Goal: Transaction & Acquisition: Download file/media

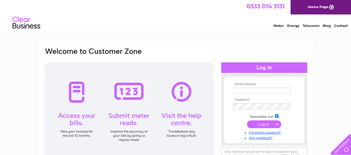
type input "jan.palmieri@dmhall.co.uk"
click at [262, 124] on input "submit" at bounding box center [264, 124] width 34 height 8
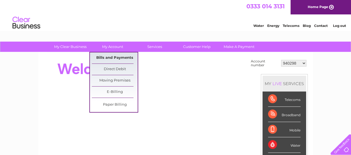
click at [105, 58] on link "Bills and Payments" at bounding box center [115, 57] width 46 height 11
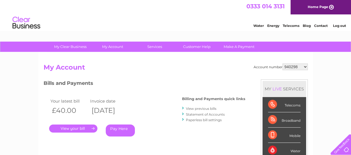
click at [196, 109] on link "View previous bills" at bounding box center [201, 108] width 31 height 4
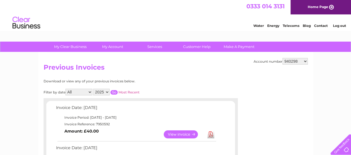
click at [305, 61] on select "940298 940299 940650 947393 947396 955958 956757 959857 960327 966667 969503 97…" at bounding box center [294, 61] width 25 height 7
select select "940299"
click at [282, 58] on select "940298 940299 940650 947393 947396 955958 956757 959857 960327 966667 969503 97…" at bounding box center [294, 61] width 25 height 7
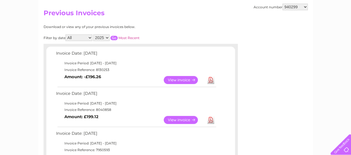
scroll to position [55, 0]
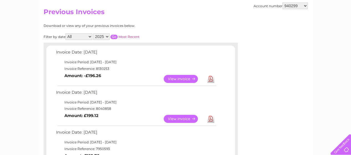
click at [211, 77] on link "Download" at bounding box center [210, 79] width 7 height 8
click at [305, 6] on select "940298 940299 940650 947393 947396 955958 956757 959857 960327 966667 969503 97…" at bounding box center [294, 5] width 25 height 7
select select "30267664"
click at [282, 2] on select "940298 940299 940650 947393 947396 955958 956757 959857 960327 966667 969503 97…" at bounding box center [294, 5] width 25 height 7
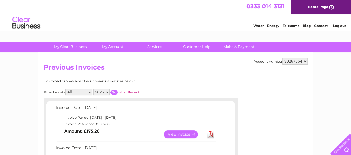
click at [210, 133] on link "Download" at bounding box center [210, 134] width 7 height 8
click at [306, 61] on select "940298 940299 940650 947393 947396 955958 956757 959857 960327 966667 969503 97…" at bounding box center [294, 61] width 25 height 7
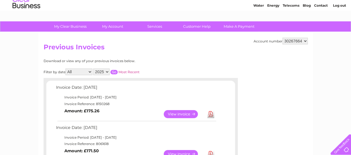
scroll to position [28, 0]
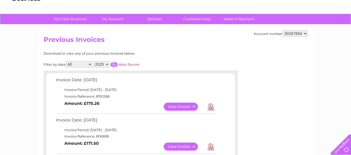
click at [304, 34] on select "940298 940299 940650 947393 947396 955958 956757 959857 960327 966667 969503 97…" at bounding box center [294, 33] width 25 height 7
select select "940298"
click at [282, 30] on select "940298 940299 940650 947393 947396 955958 956757 959857 960327 966667 969503 97…" at bounding box center [294, 33] width 25 height 7
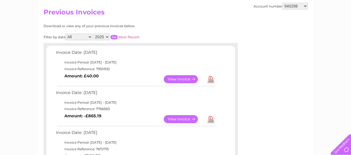
scroll to position [55, 0]
click at [306, 6] on select "940298 940299 940650 947393 947396 955958 956757 959857 960327 966667 969503 97…" at bounding box center [294, 5] width 25 height 7
select select "940650"
click at [282, 2] on select "940298 940299 940650 947393 947396 955958 956757 959857 960327 966667 969503 97…" at bounding box center [294, 5] width 25 height 7
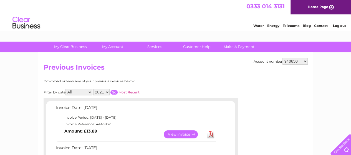
scroll to position [28, 0]
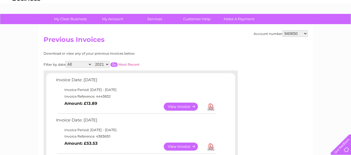
click at [305, 33] on select "940298 940299 940650 947393 947396 955958 956757 959857 960327 966667 969503 97…" at bounding box center [294, 33] width 25 height 7
select select "947393"
click at [282, 30] on select "940298 940299 940650 947393 947396 955958 956757 959857 960327 966667 969503 97…" at bounding box center [294, 33] width 25 height 7
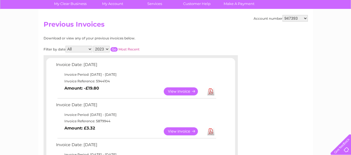
scroll to position [55, 0]
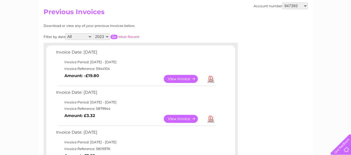
click at [304, 5] on select "940298 940299 940650 947393 947396 955958 956757 959857 960327 966667 969503 97…" at bounding box center [294, 5] width 25 height 7
select select "947396"
click at [282, 2] on select "940298 940299 940650 947393 947396 955958 956757 959857 960327 966667 969503 97…" at bounding box center [294, 5] width 25 height 7
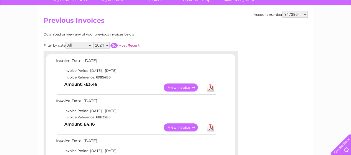
scroll to position [55, 0]
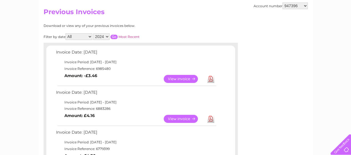
click at [305, 6] on select "940298 940299 940650 947393 947396 955958 956757 959857 960327 966667 969503 97…" at bounding box center [294, 5] width 25 height 7
select select "955958"
click at [282, 2] on select "940298 940299 940650 947393 947396 955958 956757 959857 960327 966667 969503 97…" at bounding box center [294, 5] width 25 height 7
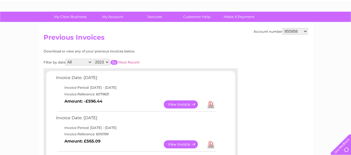
scroll to position [55, 0]
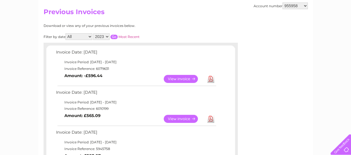
click at [306, 6] on select "940298 940299 940650 947393 947396 955958 956757 959857 960327 966667 969503 97…" at bounding box center [294, 5] width 25 height 7
select select "956757"
click at [282, 2] on select "940298 940299 940650 947393 947396 955958 956757 959857 960327 966667 969503 97…" at bounding box center [294, 5] width 25 height 7
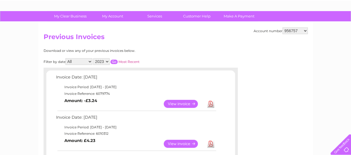
scroll to position [55, 0]
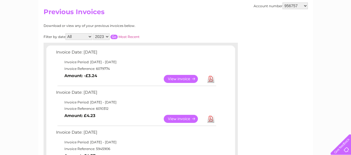
click at [306, 5] on select "940298 940299 940650 947393 947396 955958 956757 959857 960327 966667 969503 97…" at bounding box center [294, 5] width 25 height 7
select select "959857"
click at [282, 2] on select "940298 940299 940650 947393 947396 955958 956757 959857 960327 966667 969503 97…" at bounding box center [294, 5] width 25 height 7
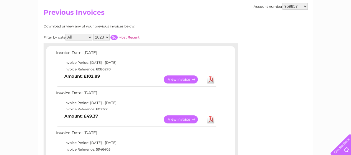
scroll to position [55, 0]
click at [305, 6] on select "940298 940299 940650 947393 947396 955958 956757 959857 960327 966667 969503 97…" at bounding box center [294, 5] width 25 height 7
select select "960327"
click at [282, 2] on select "940298 940299 940650 947393 947396 955958 956757 959857 960327 966667 969503 97…" at bounding box center [294, 5] width 25 height 7
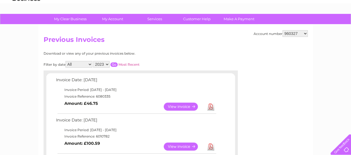
scroll to position [55, 0]
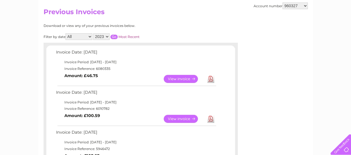
click at [306, 6] on select "940298 940299 940650 947393 947396 955958 956757 959857 960327 966667 969503 97…" at bounding box center [294, 5] width 25 height 7
select select "966667"
click at [282, 2] on select "940298 940299 940650 947393 947396 955958 956757 959857 960327 966667 969503 97…" at bounding box center [294, 5] width 25 height 7
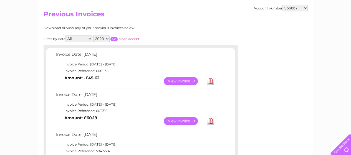
scroll to position [55, 0]
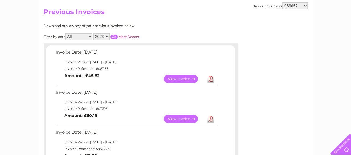
click at [305, 6] on select "940298 940299 940650 947393 947396 955958 956757 959857 960327 966667 969503 97…" at bounding box center [294, 5] width 25 height 7
select select "969503"
click at [282, 2] on select "940298 940299 940650 947393 947396 955958 956757 959857 960327 966667 969503 97…" at bounding box center [294, 5] width 25 height 7
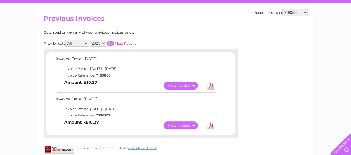
scroll to position [55, 0]
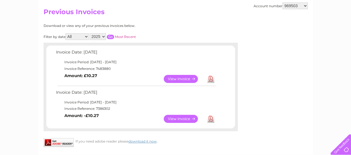
click at [305, 6] on select "940298 940299 940650 947393 947396 955958 956757 959857 960327 966667 969503 97…" at bounding box center [294, 5] width 25 height 7
select select "974198"
click at [282, 2] on select "940298 940299 940650 947393 947396 955958 956757 959857 960327 966667 969503 97…" at bounding box center [294, 5] width 25 height 7
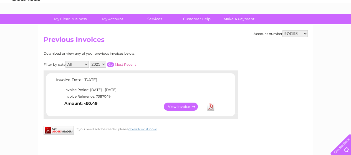
scroll to position [55, 0]
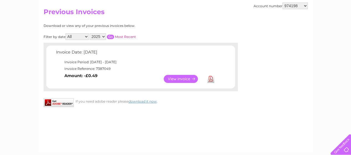
click at [305, 5] on select "940298 940299 940650 947393 947396 955958 956757 959857 960327 966667 969503 97…" at bounding box center [294, 5] width 25 height 7
select select "1094413"
click at [282, 2] on select "940298 940299 940650 947393 947396 955958 956757 959857 960327 966667 969503 97…" at bounding box center [294, 5] width 25 height 7
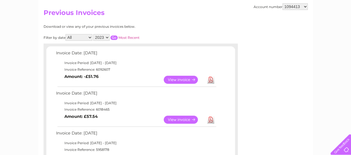
scroll to position [55, 0]
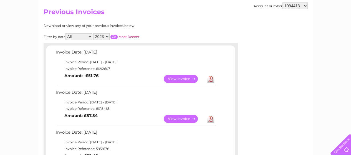
click at [305, 6] on select "940298 940299 940650 947393 947396 955958 956757 959857 960327 966667 969503 97…" at bounding box center [294, 5] width 25 height 7
select select "1101957"
click at [282, 2] on select "940298 940299 940650 947393 947396 955958 956757 959857 960327 966667 969503 97…" at bounding box center [294, 5] width 25 height 7
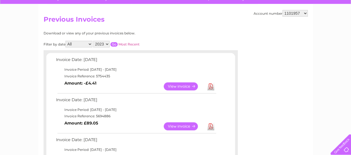
scroll to position [55, 0]
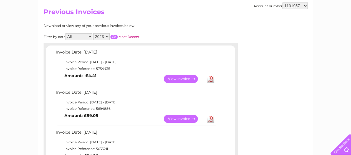
click at [305, 5] on select "940298 940299 940650 947393 947396 955958 956757 959857 960327 966667 969503 97…" at bounding box center [294, 5] width 25 height 7
select select "1110732"
click at [282, 2] on select "940298 940299 940650 947393 947396 955958 956757 959857 960327 966667 969503 97…" at bounding box center [294, 5] width 25 height 7
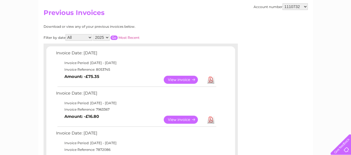
scroll to position [55, 0]
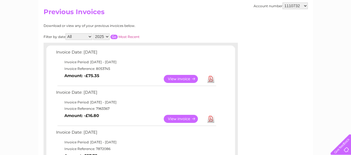
click at [304, 6] on select "940298 940299 940650 947393 947396 955958 956757 959857 960327 966667 969503 97…" at bounding box center [294, 5] width 25 height 7
select select "1113119"
click at [282, 2] on select "940298 940299 940650 947393 947396 955958 956757 959857 960327 966667 969503 97…" at bounding box center [294, 5] width 25 height 7
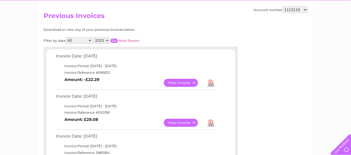
scroll to position [55, 0]
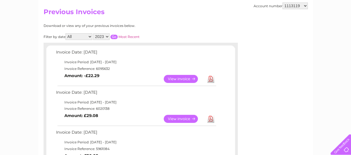
click at [305, 5] on select "940298 940299 940650 947393 947396 955958 956757 959857 960327 966667 969503 97…" at bounding box center [294, 5] width 25 height 7
select select "1113290"
click at [282, 2] on select "940298 940299 940650 947393 947396 955958 956757 959857 960327 966667 969503 97…" at bounding box center [294, 5] width 25 height 7
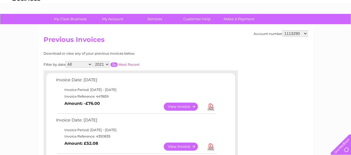
scroll to position [55, 0]
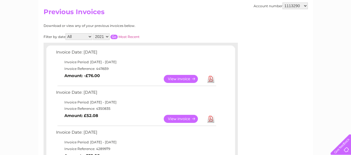
click at [305, 5] on select "940298 940299 940650 947393 947396 955958 956757 959857 960327 966667 969503 97…" at bounding box center [294, 5] width 25 height 7
select select "1113456"
click at [282, 2] on select "940298 940299 940650 947393 947396 955958 956757 959857 960327 966667 969503 97…" at bounding box center [294, 5] width 25 height 7
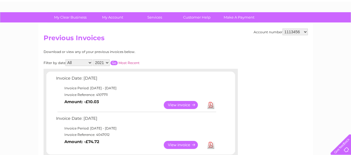
scroll to position [55, 0]
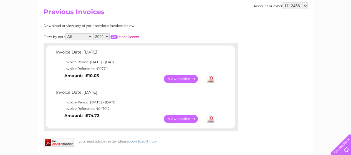
click at [306, 6] on select "940298 940299 940650 947393 947396 955958 956757 959857 960327 966667 969503 97…" at bounding box center [294, 5] width 25 height 7
select select "1117296"
click at [282, 2] on select "940298 940299 940650 947393 947396 955958 956757 959857 960327 966667 969503 97…" at bounding box center [294, 5] width 25 height 7
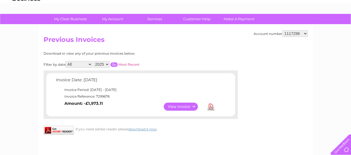
scroll to position [55, 0]
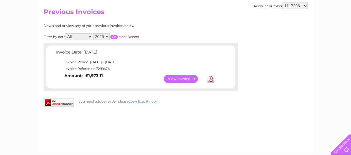
click at [305, 5] on select "940298 940299 940650 947393 947396 955958 956757 959857 960327 966667 969503 97…" at bounding box center [294, 5] width 25 height 7
select select "1127818"
click at [282, 2] on select "940298 940299 940650 947393 947396 955958 956757 959857 960327 966667 969503 97…" at bounding box center [294, 5] width 25 height 7
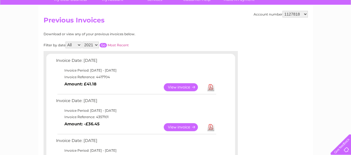
scroll to position [55, 0]
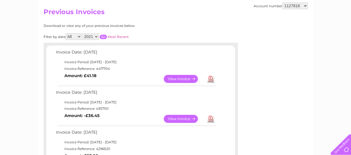
click at [305, 6] on select "940298 940299 940650 947393 947396 955958 956757 959857 960327 966667 969503 97…" at bounding box center [294, 5] width 25 height 7
select select "1137043"
click at [282, 2] on select "940298 940299 940650 947393 947396 955958 956757 959857 960327 966667 969503 97…" at bounding box center [294, 5] width 25 height 7
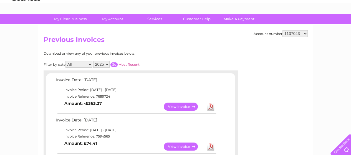
scroll to position [55, 0]
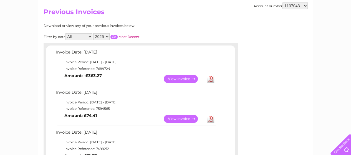
click at [305, 6] on select "940298 940299 940650 947393 947396 955958 956757 959857 960327 966667 969503 97…" at bounding box center [294, 5] width 25 height 7
select select "1146731"
click at [282, 2] on select "940298 940299 940650 947393 947396 955958 956757 959857 960327 966667 969503 97…" at bounding box center [294, 5] width 25 height 7
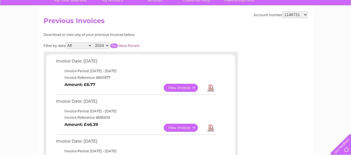
scroll to position [55, 0]
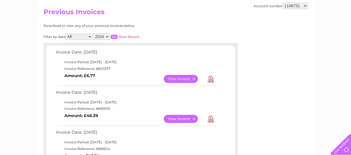
click at [305, 6] on select "940298 940299 940650 947393 947396 955958 956757 959857 960327 966667 969503 97…" at bounding box center [294, 5] width 25 height 7
select select "1152614"
click at [282, 2] on select "940298 940299 940650 947393 947396 955958 956757 959857 960327 966667 969503 97…" at bounding box center [294, 5] width 25 height 7
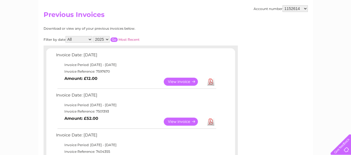
scroll to position [55, 0]
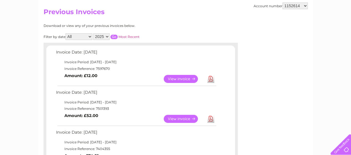
click at [305, 6] on select "940298 940299 940650 947393 947396 955958 956757 959857 960327 966667 969503 97…" at bounding box center [294, 5] width 25 height 7
select select "3024726"
click at [282, 2] on select "940298 940299 940650 947393 947396 955958 956757 959857 960327 966667 969503 97…" at bounding box center [294, 5] width 25 height 7
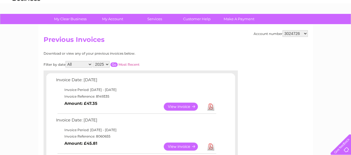
scroll to position [55, 0]
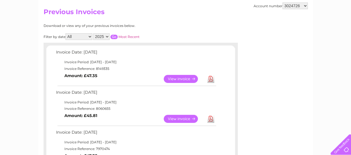
click at [210, 79] on link "Download" at bounding box center [210, 79] width 7 height 8
click at [305, 6] on select "940298 940299 940650 947393 947396 955958 956757 959857 960327 966667 969503 97…" at bounding box center [294, 5] width 25 height 7
select select "30265880"
click at [282, 2] on select "940298 940299 940650 947393 947396 955958 956757 959857 960327 966667 969503 97…" at bounding box center [294, 5] width 25 height 7
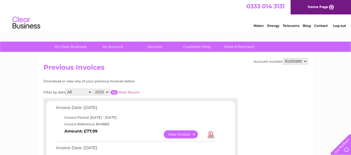
click at [211, 135] on link "Download" at bounding box center [210, 134] width 7 height 8
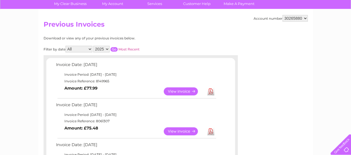
scroll to position [55, 0]
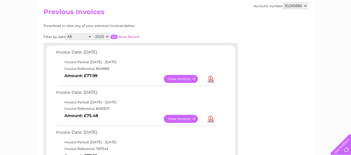
click at [305, 6] on select "940298 940299 940650 947393 947396 955958 956757 959857 960327 966667 969503 97…" at bounding box center [294, 5] width 25 height 7
select select "30267296"
click at [282, 2] on select "940298 940299 940650 947393 947396 955958 956757 959857 960327 966667 969503 97…" at bounding box center [294, 5] width 25 height 7
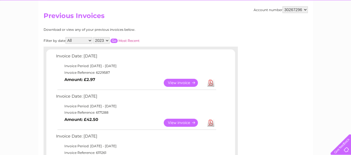
scroll to position [55, 0]
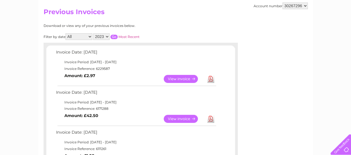
click at [305, 6] on select "940298 940299 940650 947393 947396 955958 956757 959857 960327 966667 969503 97…" at bounding box center [294, 5] width 25 height 7
select select "30267334"
click at [282, 2] on select "940298 940299 940650 947393 947396 955958 956757 959857 960327 966667 969503 97…" at bounding box center [294, 5] width 25 height 7
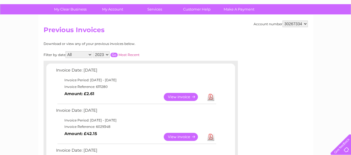
scroll to position [55, 0]
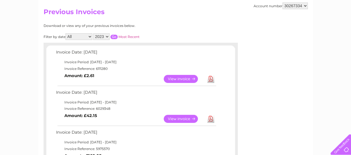
click at [305, 5] on select "940298 940299 940650 947393 947396 955958 956757 959857 960327 966667 969503 97…" at bounding box center [294, 5] width 25 height 7
select select "30267664"
click at [282, 2] on select "940298 940299 940650 947393 947396 955958 956757 959857 960327 966667 969503 97…" at bounding box center [294, 5] width 25 height 7
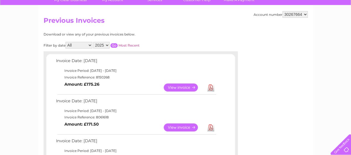
scroll to position [55, 0]
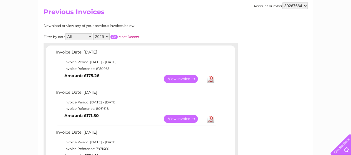
click at [210, 80] on link "Download" at bounding box center [210, 79] width 7 height 8
click at [305, 6] on select "940298 940299 940650 947393 947396 955958 956757 959857 960327 966667 969503 97…" at bounding box center [294, 5] width 25 height 7
select select "30279496"
click at [282, 2] on select "940298 940299 940650 947393 947396 955958 956757 959857 960327 966667 969503 97…" at bounding box center [294, 5] width 25 height 7
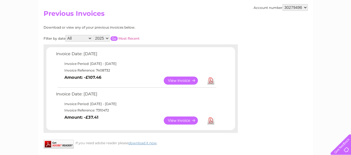
scroll to position [55, 0]
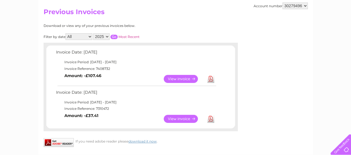
click at [305, 6] on select "940298 940299 940650 947393 947396 955958 956757 959857 960327 966667 969503 97…" at bounding box center [294, 5] width 25 height 7
select select "30279754"
click at [282, 2] on select "940298 940299 940650 947393 947396 955958 956757 959857 960327 966667 969503 97…" at bounding box center [294, 5] width 25 height 7
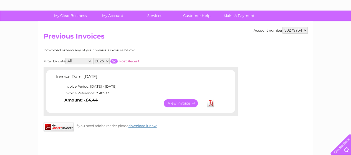
scroll to position [55, 0]
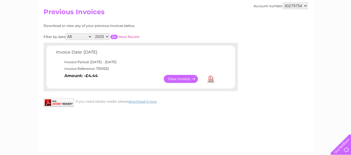
click at [305, 6] on select "940298 940299 940650 947393 947396 955958 956757 959857 960327 966667 969503 97…" at bounding box center [294, 5] width 25 height 7
select select "30283893"
click at [282, 2] on select "940298 940299 940650 947393 947396 955958 956757 959857 960327 966667 969503 97…" at bounding box center [294, 5] width 25 height 7
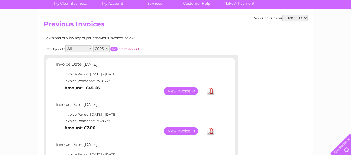
scroll to position [55, 0]
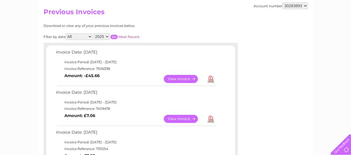
click at [305, 6] on select "940298 940299 940650 947393 947396 955958 956757 959857 960327 966667 969503 97…" at bounding box center [294, 5] width 25 height 7
select select "30286844"
click at [282, 2] on select "940298 940299 940650 947393 947396 955958 956757 959857 960327 966667 969503 97…" at bounding box center [294, 5] width 25 height 7
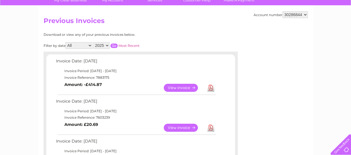
scroll to position [55, 0]
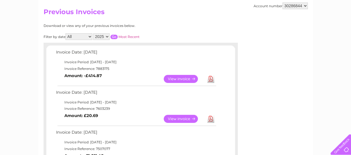
click at [305, 5] on select "940298 940299 940650 947393 947396 955958 956757 959857 960327 966667 969503 97…" at bounding box center [294, 5] width 25 height 7
select select "30293048"
click at [282, 2] on select "940298 940299 940650 947393 947396 955958 956757 959857 960327 966667 969503 97…" at bounding box center [294, 5] width 25 height 7
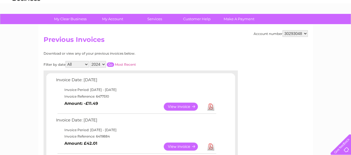
scroll to position [55, 0]
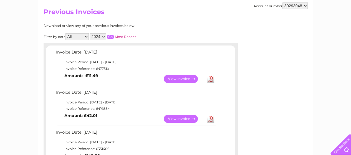
click at [305, 6] on select "940298 940299 940650 947393 947396 955958 956757 959857 960327 966667 969503 97…" at bounding box center [294, 5] width 25 height 7
select select "30295070"
click at [282, 2] on select "940298 940299 940650 947393 947396 955958 956757 959857 960327 966667 969503 97…" at bounding box center [294, 5] width 25 height 7
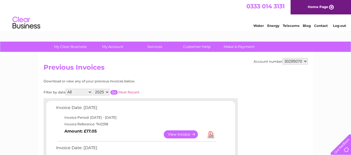
click at [336, 25] on link "Log out" at bounding box center [339, 26] width 13 height 4
